Goal: Find specific page/section: Find specific page/section

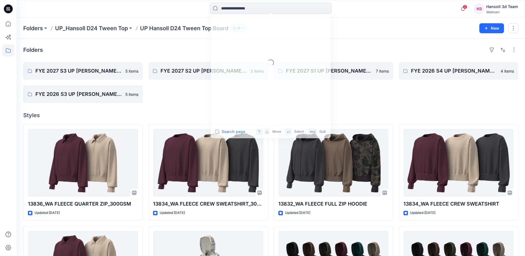
click at [250, 14] on input at bounding box center [271, 8] width 122 height 11
type input "**********"
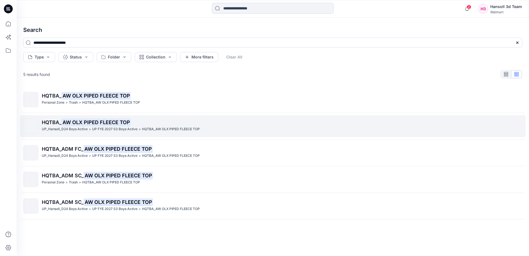
click at [79, 133] on div "HQTBA_ AW OLX PIPED FLEECE TOP UP_Hansoll_D24 Boys Active > UP FYE 2027 S3 Boys…" at bounding box center [282, 125] width 480 height 15
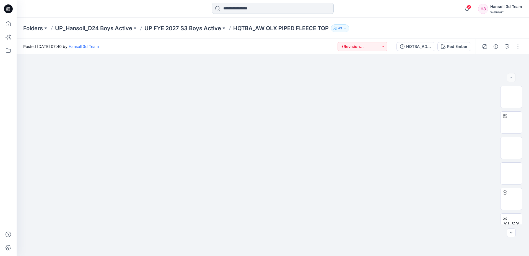
click at [241, 6] on input at bounding box center [273, 8] width 122 height 11
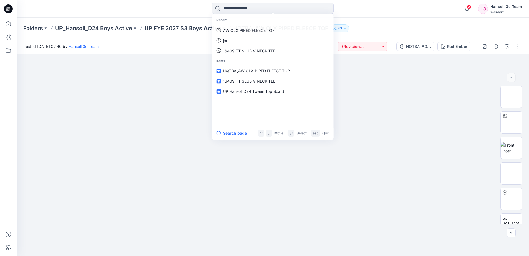
click at [386, 32] on div "Folders UP_Hansoll_D24 Boys Active UP FYE 2027 S3 Boys Active HQTBA_AW OLX PIPE…" at bounding box center [251, 28] width 456 height 8
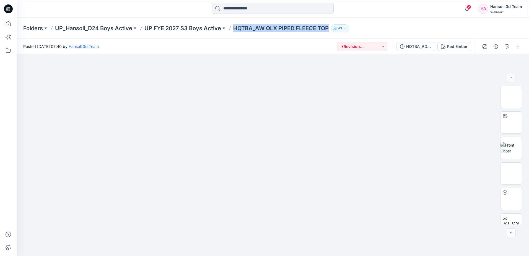
drag, startPoint x: 232, startPoint y: 28, endPoint x: 131, endPoint y: 38, distance: 101.5
click at [324, 32] on div "Folders UP_Hansoll_D24 Boys Active UP FYE 2027 S3 Boys Active HQTBA_AW OLX PIPE…" at bounding box center [251, 28] width 456 height 8
copy p "HQTBA_AW OLX PIPED FLEECE TO"
click at [228, 72] on img at bounding box center [272, 72] width 277 height 0
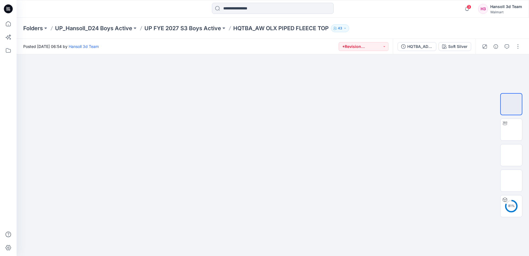
click at [2, 129] on div at bounding box center [8, 137] width 12 height 238
